Goal: Information Seeking & Learning: Learn about a topic

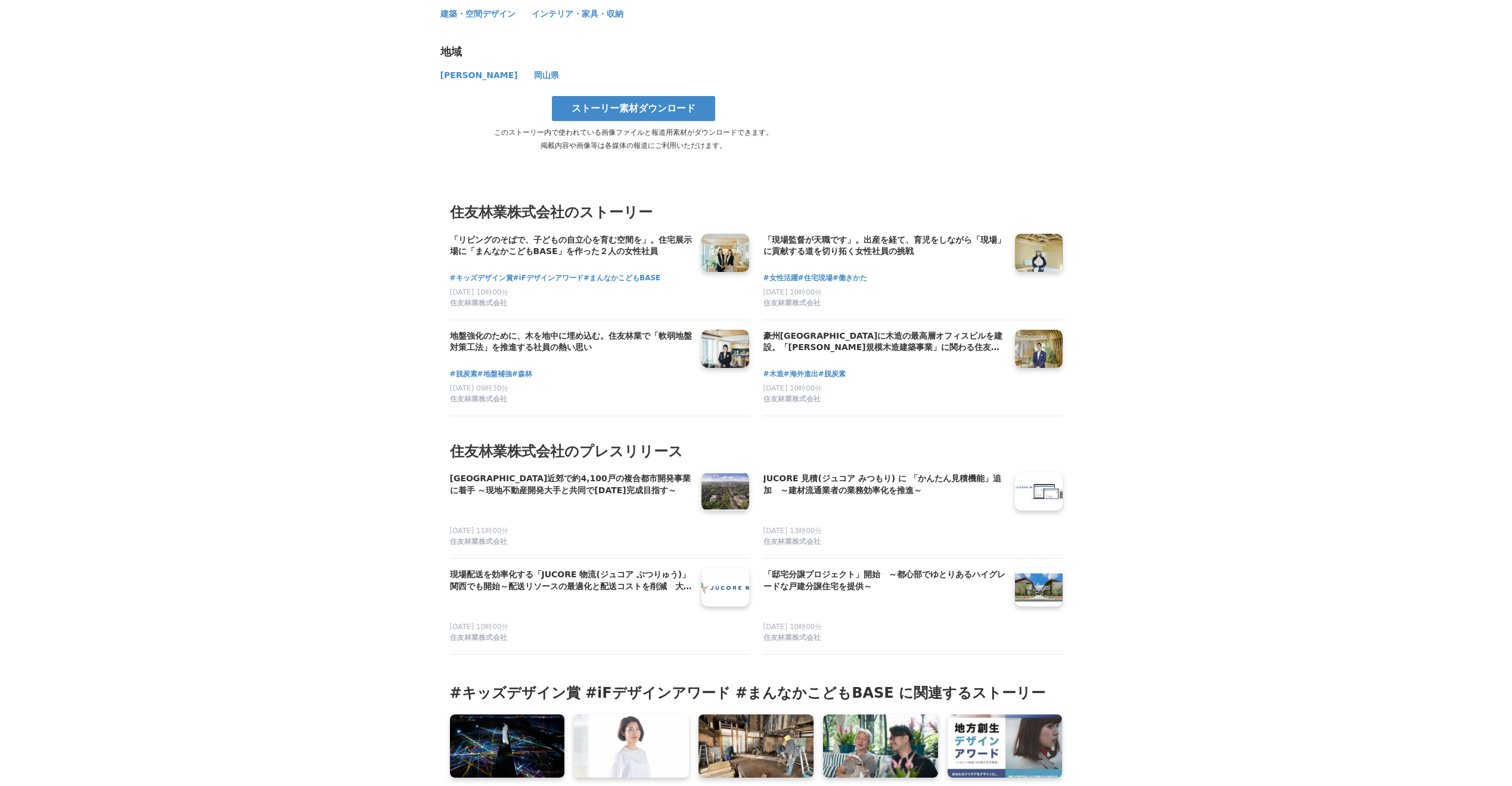
scroll to position [6482, 0]
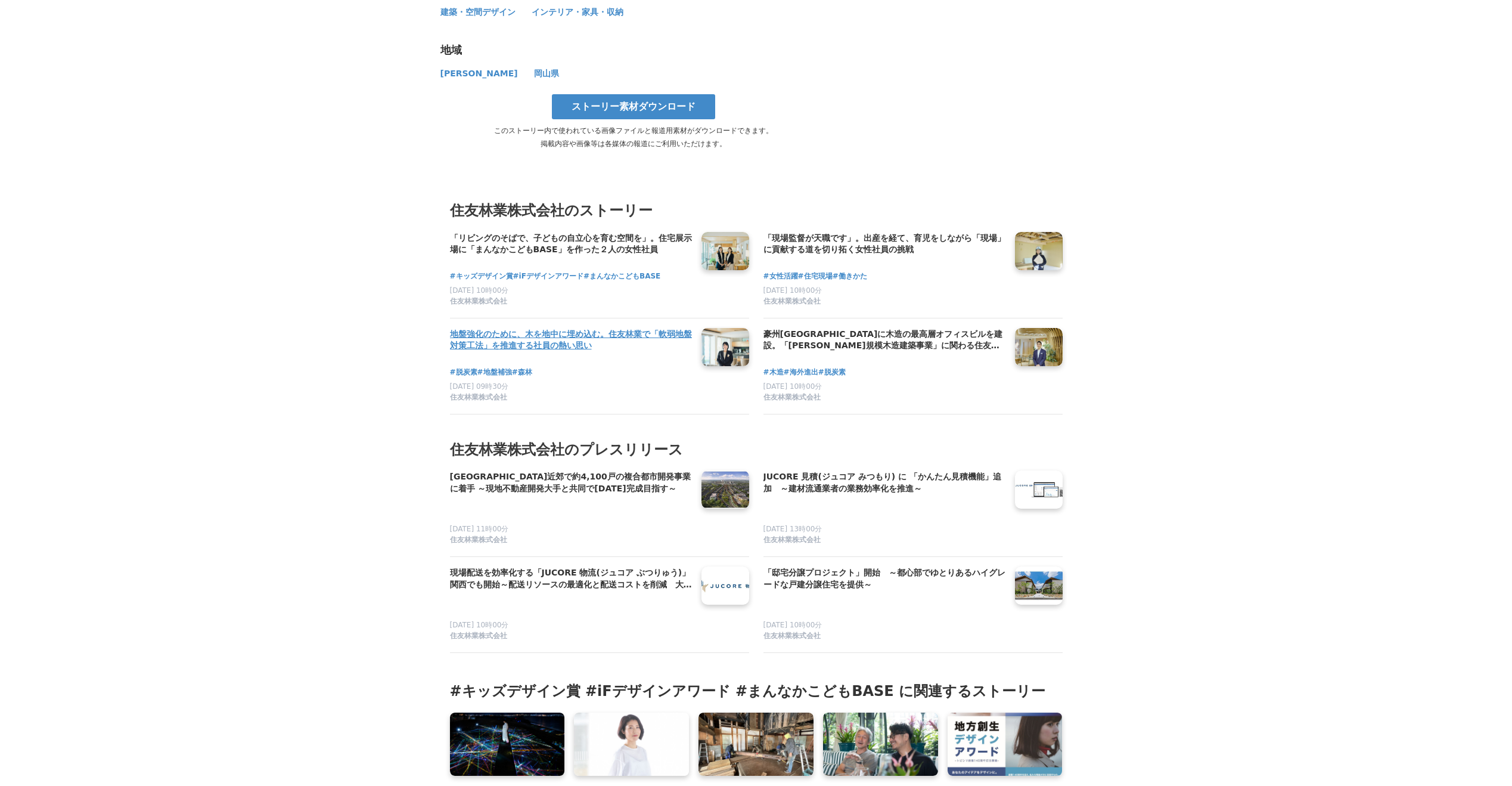
click at [611, 328] on h4 "地盤強化のために、木を地中に埋め込む。住友林業で「軟弱地盤対策工法」を推進する社員の熱い思い" at bounding box center [570, 340] width 242 height 25
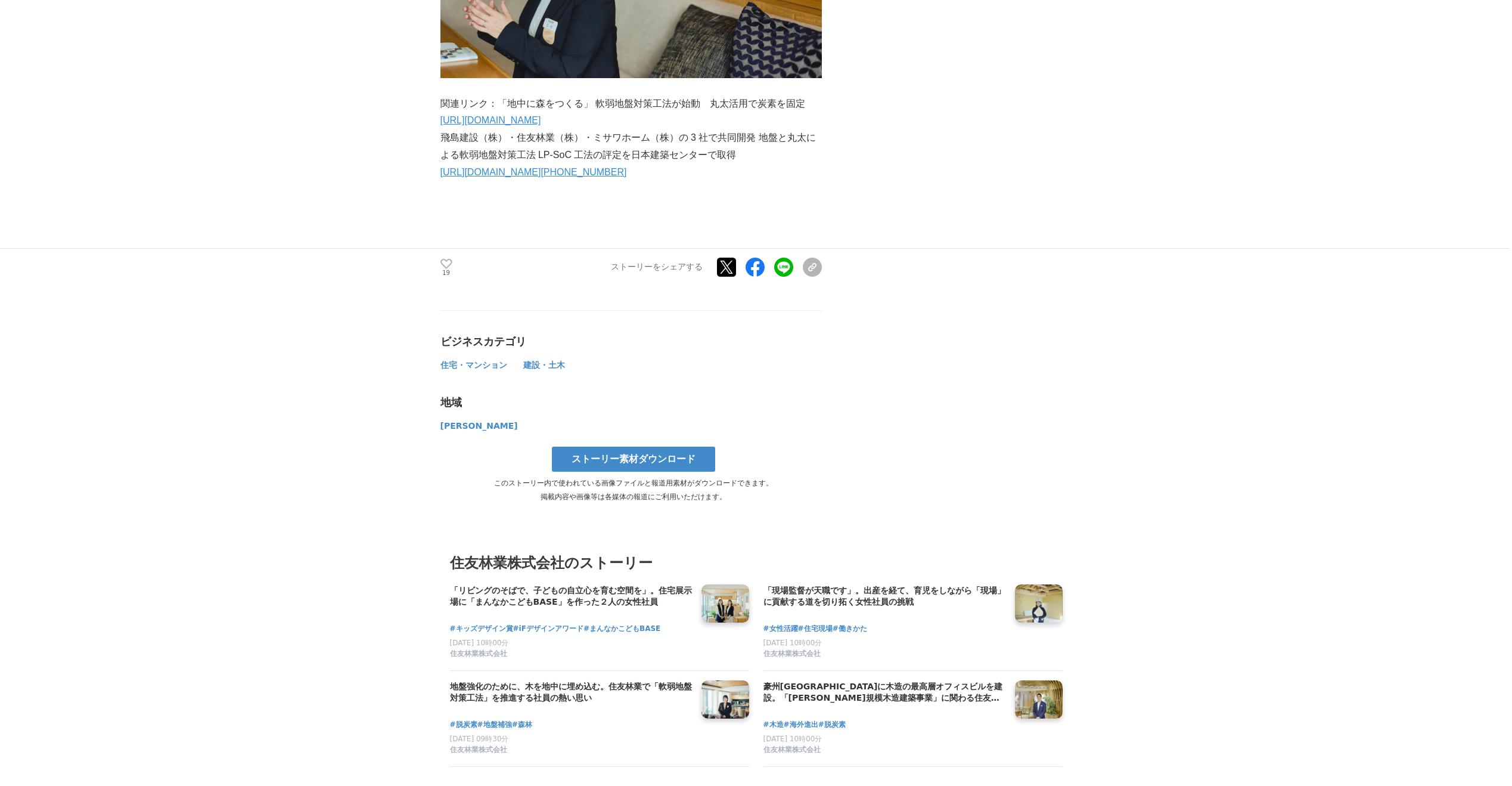
scroll to position [4831, 0]
click at [445, 257] on icon at bounding box center [446, 262] width 12 height 10
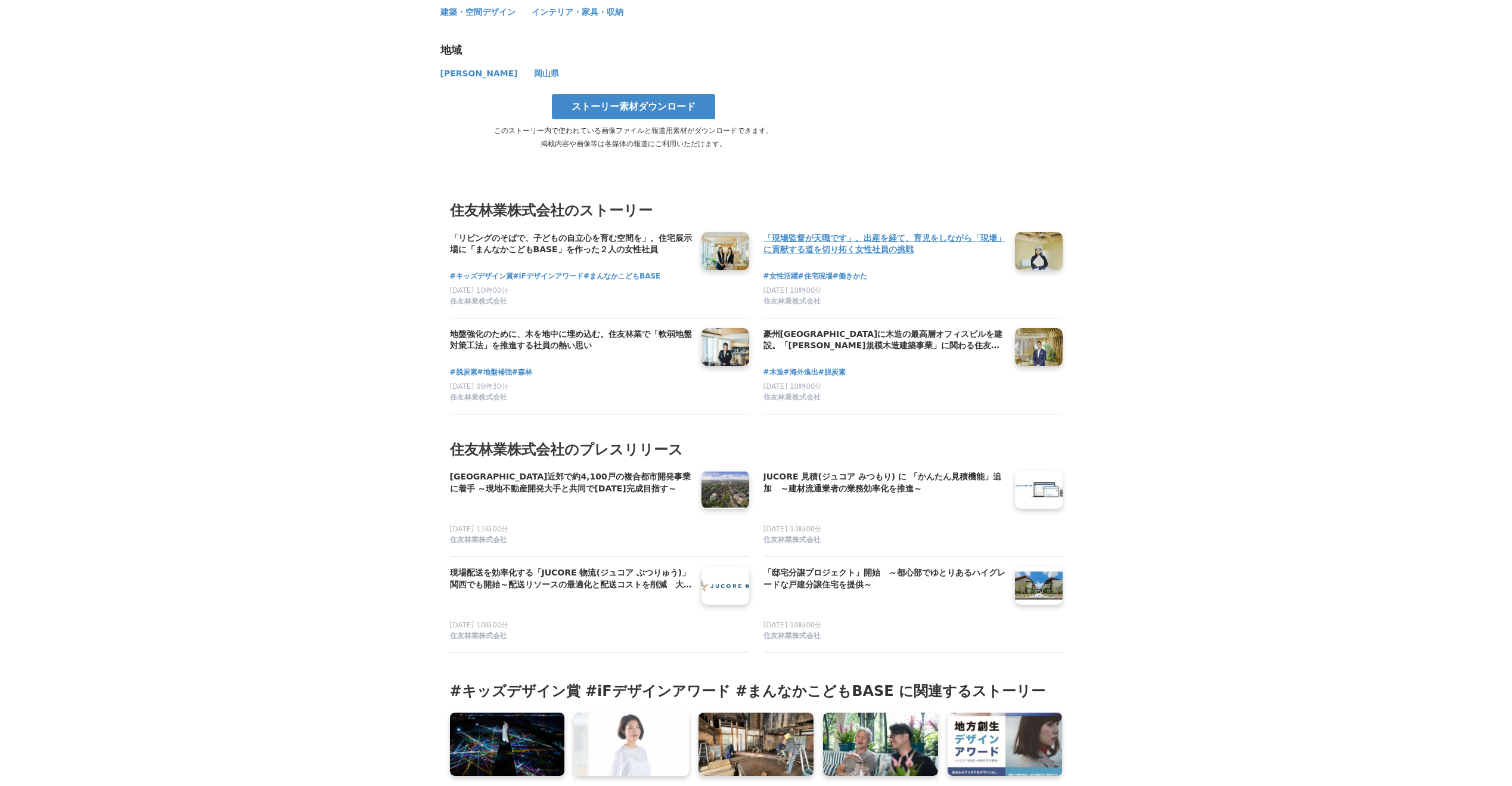
click at [909, 232] on h4 "「現場監督が天職です」。出産を経て、育児をしながら「現場」に貢献する道を切り拓く女性社員の挑戦" at bounding box center [885, 244] width 242 height 25
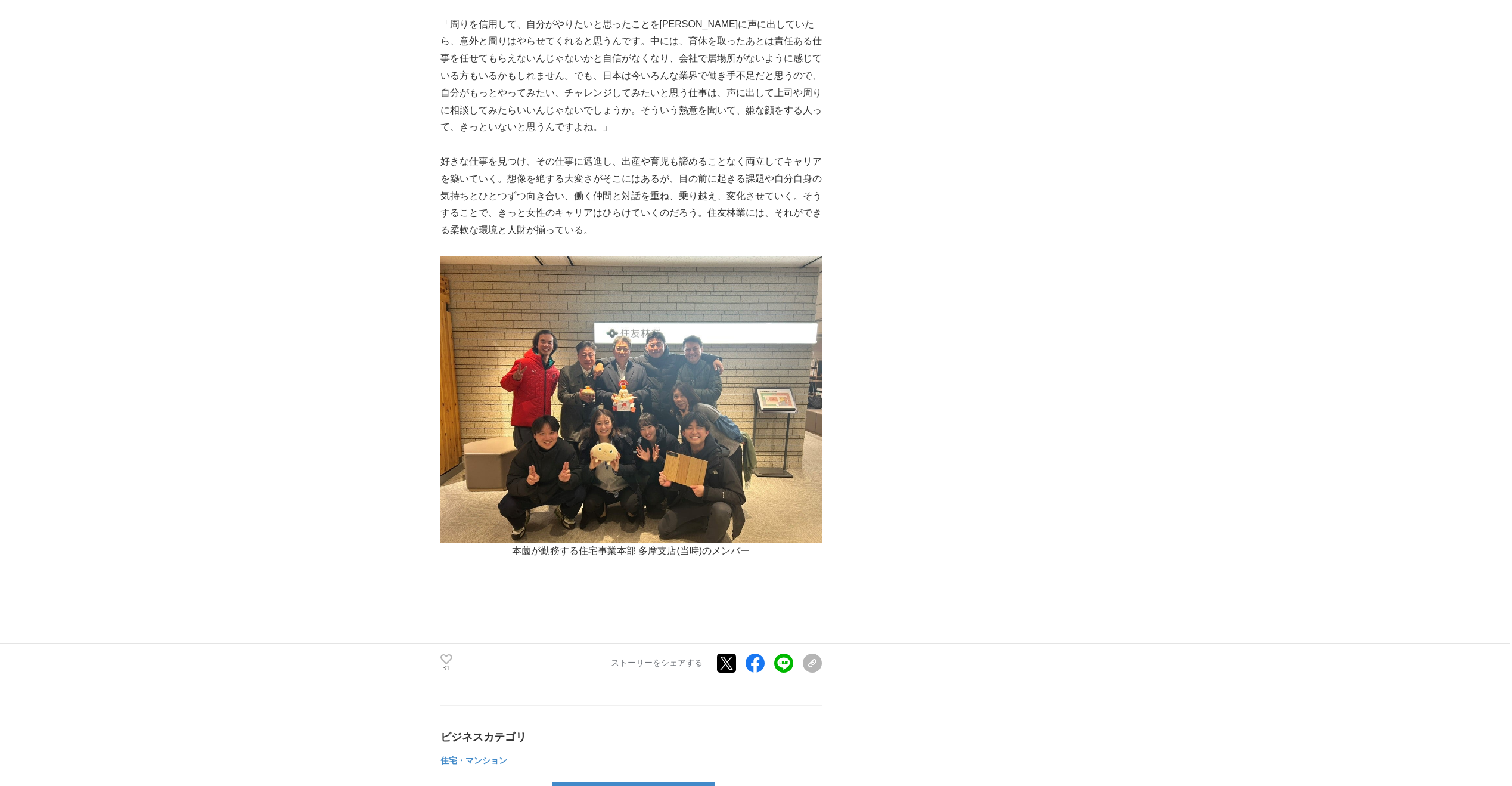
scroll to position [5892, 0]
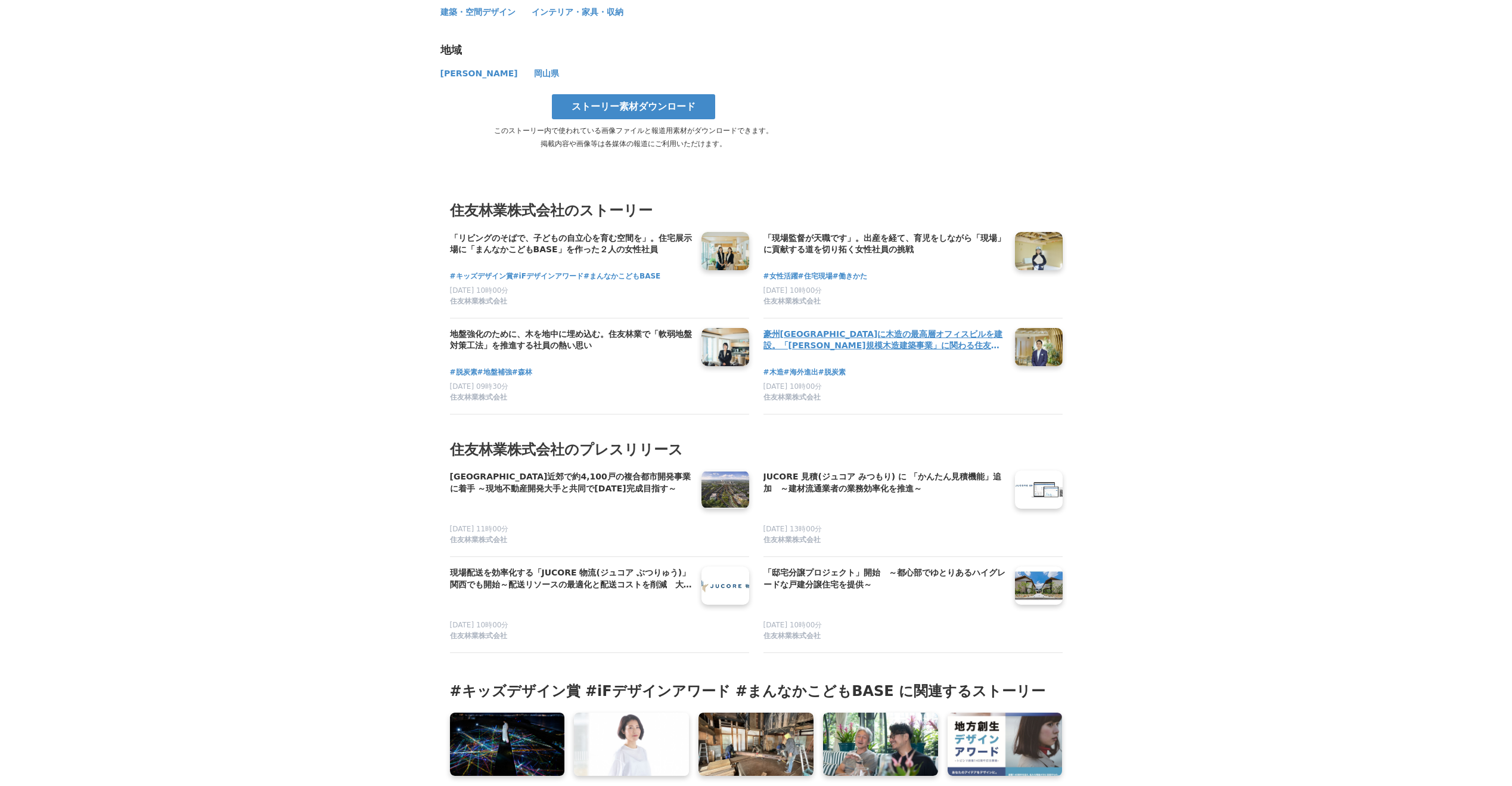
click at [898, 328] on h4 "豪州[GEOGRAPHIC_DATA]に木造の最高層オフィスビルを建設。「[PERSON_NAME]規模木造建築事業」に関わる住友林業社員のキャリアと展望" at bounding box center [885, 340] width 242 height 25
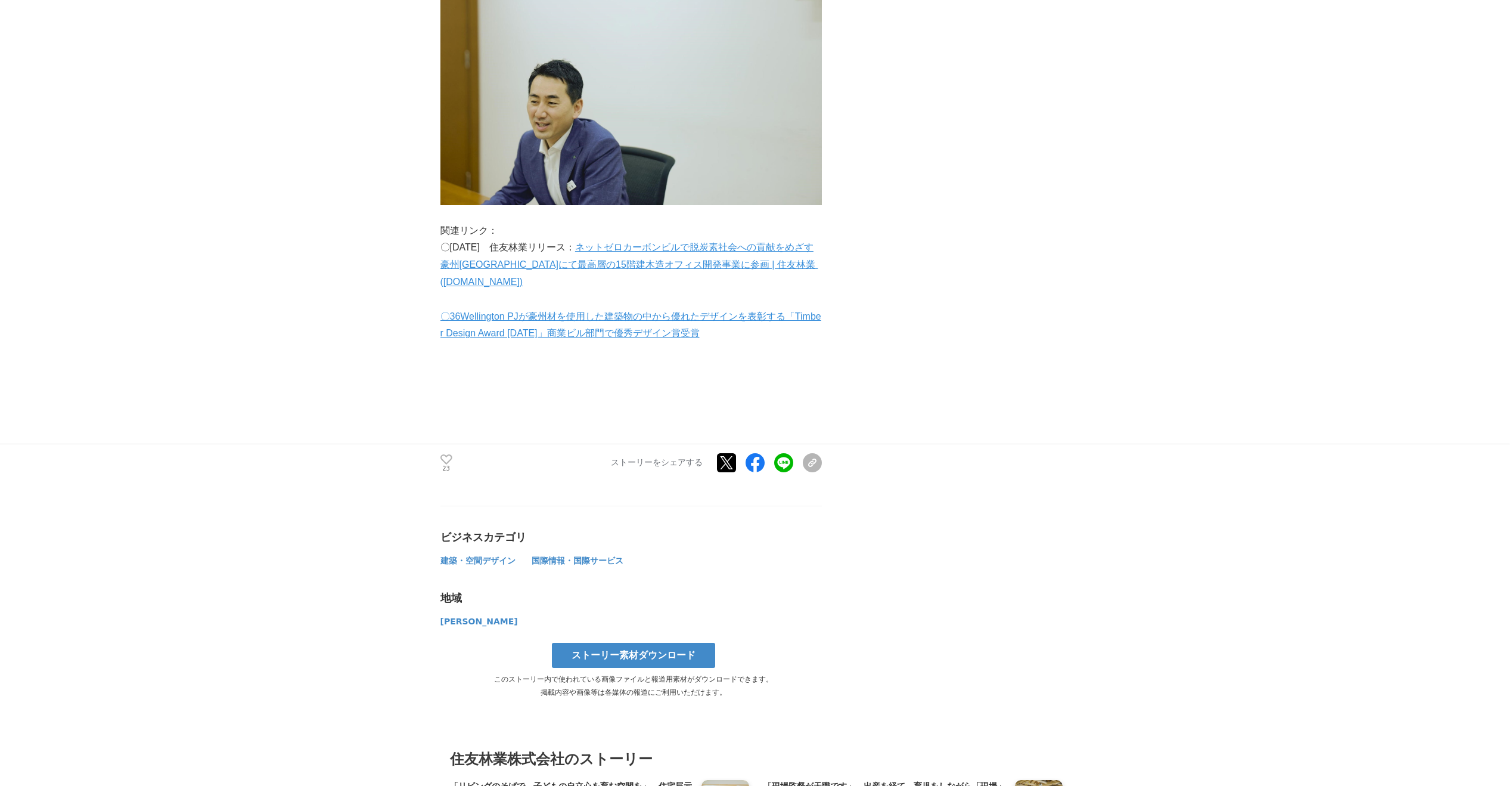
scroll to position [4242, 0]
